Goal: Find specific page/section: Find specific page/section

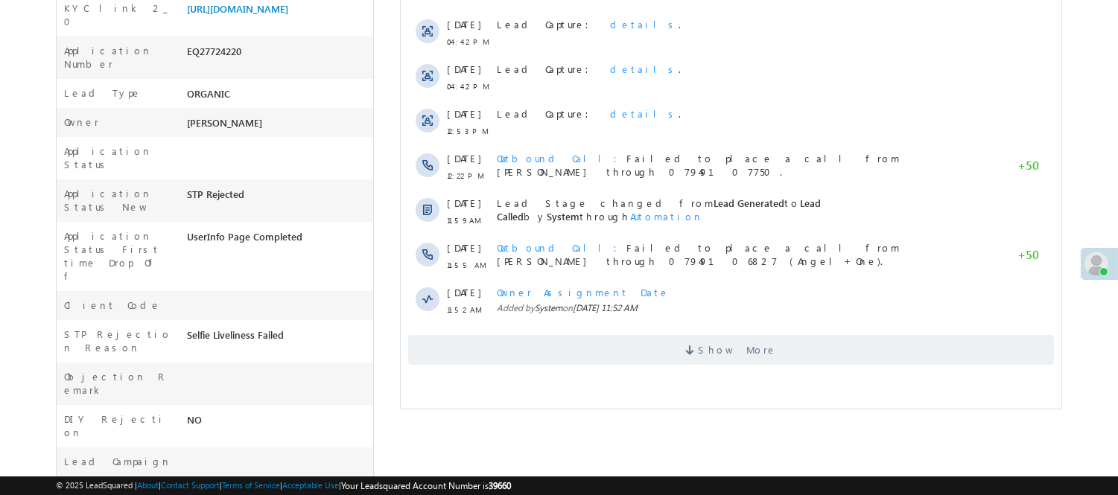
scroll to position [344, 0]
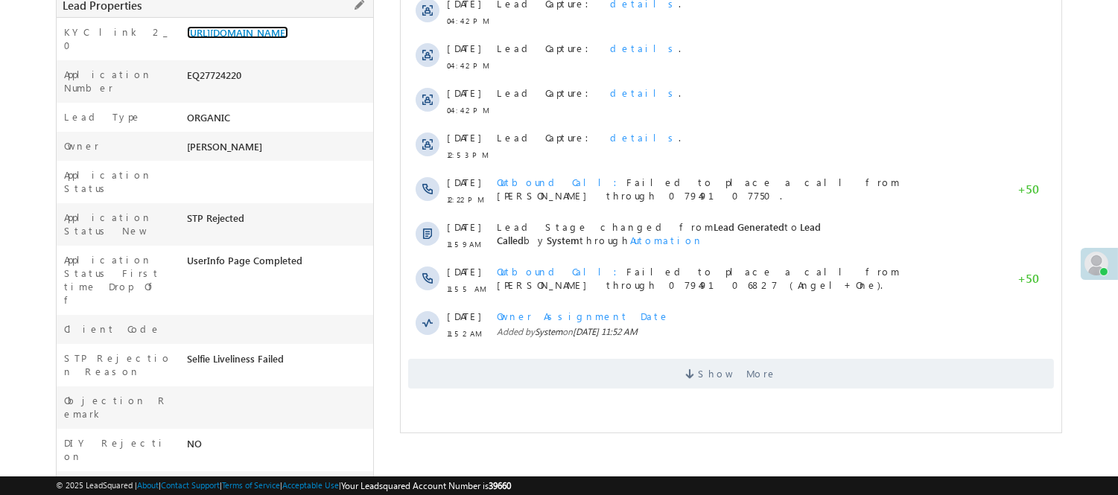
click at [281, 39] on link "https://angelbroking1-pk3em7sa.customui-test.leadsquared.com?leadId=547a8783-51…" at bounding box center [237, 32] width 101 height 13
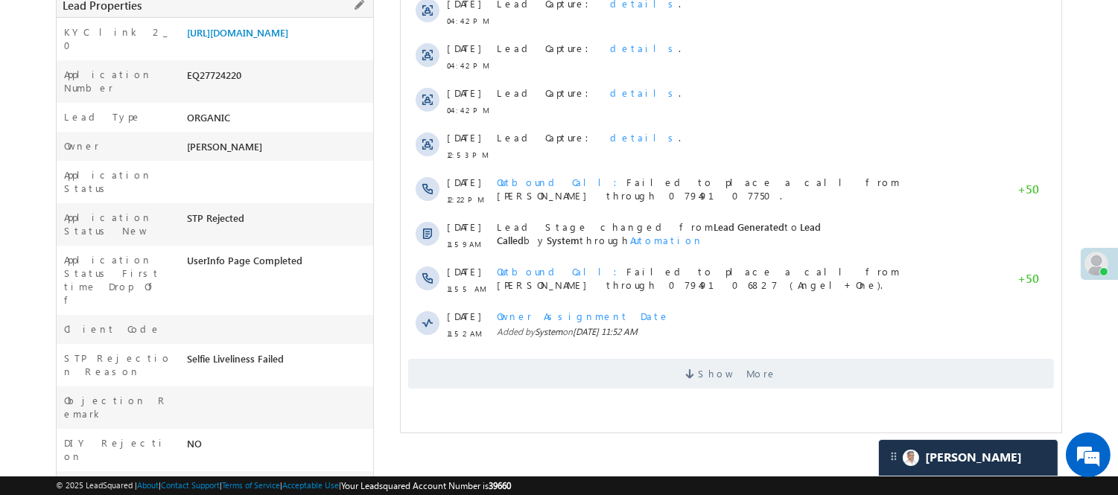
click at [197, 86] on div "EQ27724220" at bounding box center [278, 78] width 190 height 21
click at [197, 85] on div "EQ27724220" at bounding box center [278, 78] width 190 height 21
